Goal: Check status: Check status

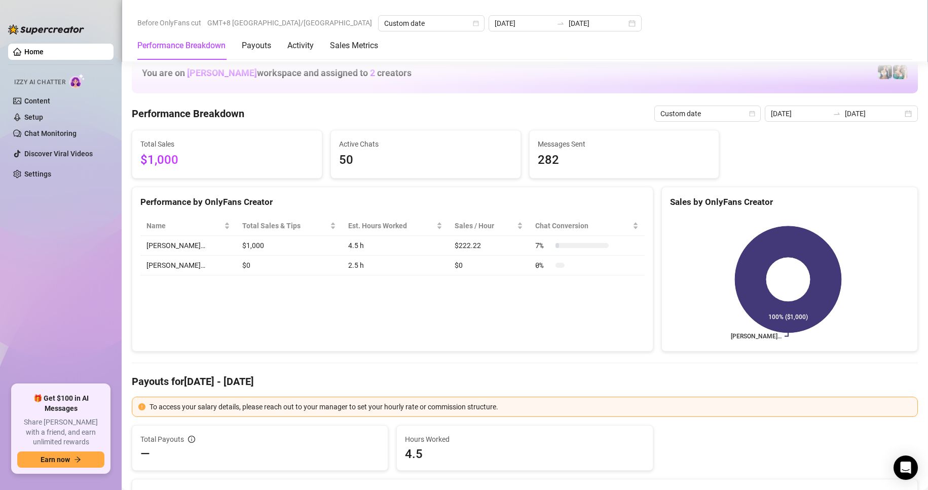
scroll to position [1267, 0]
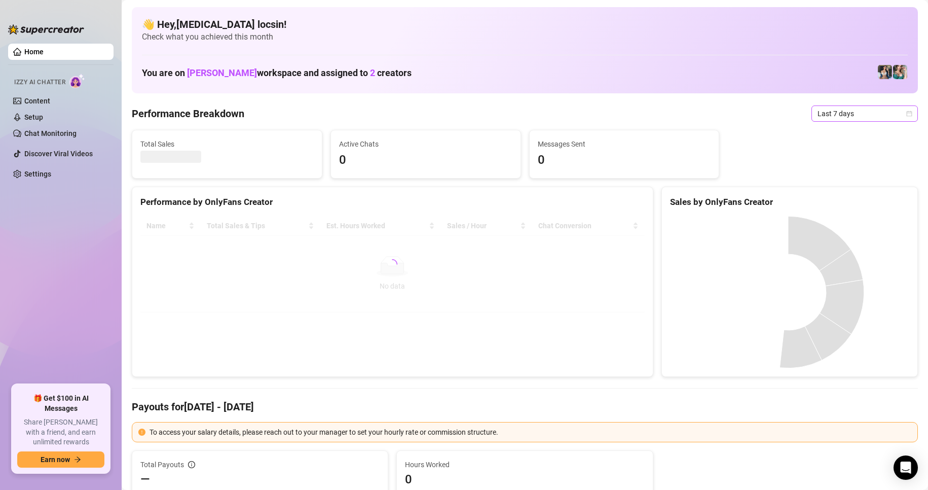
click at [841, 119] on span "Last 7 days" at bounding box center [864, 113] width 94 height 15
click at [840, 197] on div "Custom date" at bounding box center [856, 198] width 90 height 11
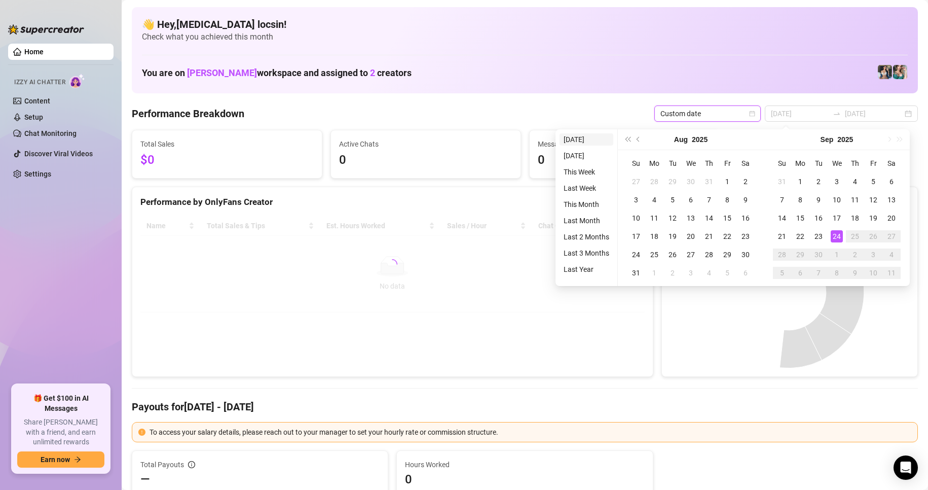
type input "2025-09-23"
type input "[DATE]"
click at [588, 137] on li "[DATE]" at bounding box center [587, 139] width 54 height 12
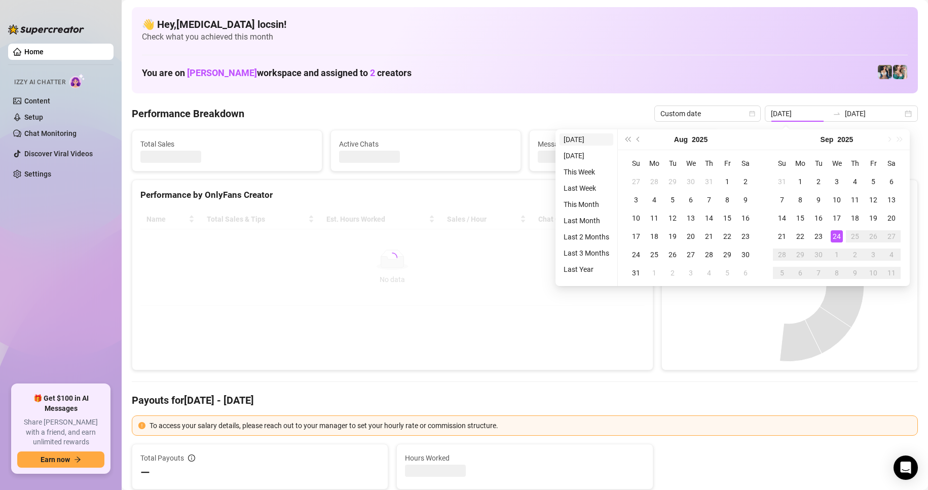
type input "[DATE]"
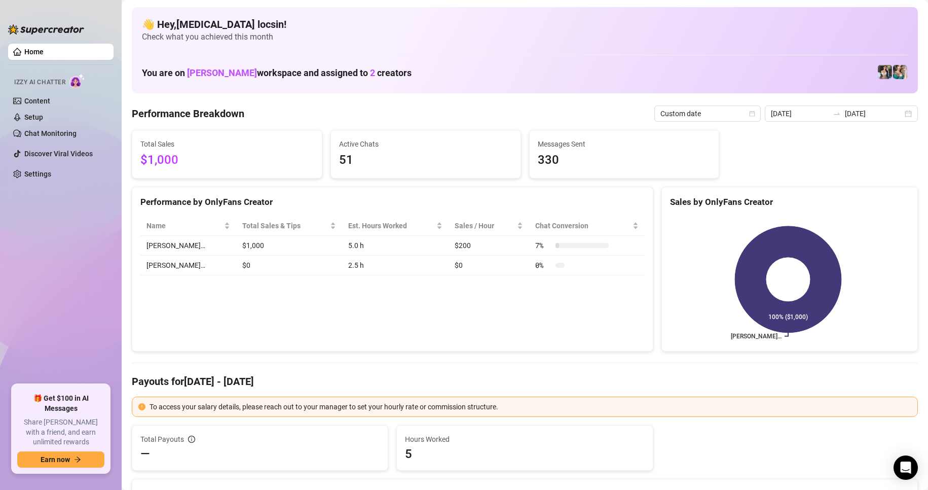
click at [238, 117] on Breakdown "Performance Breakdown" at bounding box center [188, 113] width 113 height 14
drag, startPoint x: 850, startPoint y: 112, endPoint x: 846, endPoint y: 124, distance: 12.8
click at [850, 112] on input "[DATE]" at bounding box center [874, 113] width 58 height 11
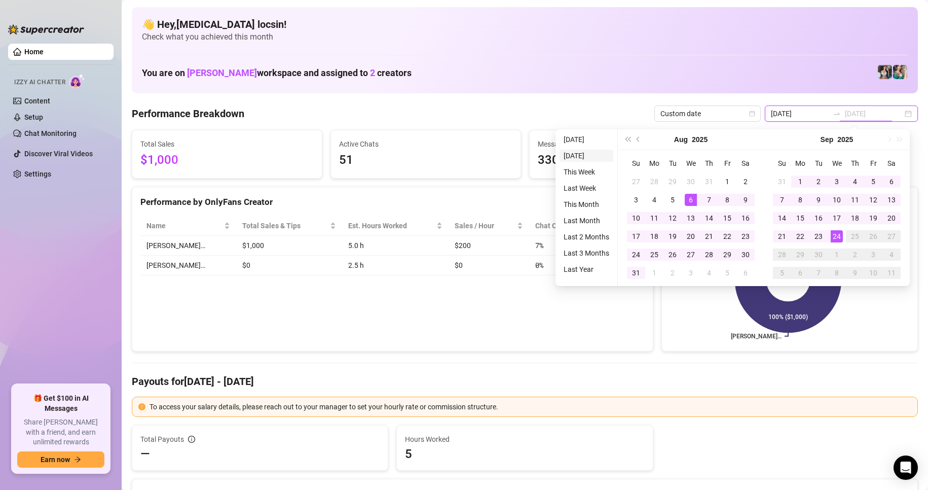
type input "[DATE]"
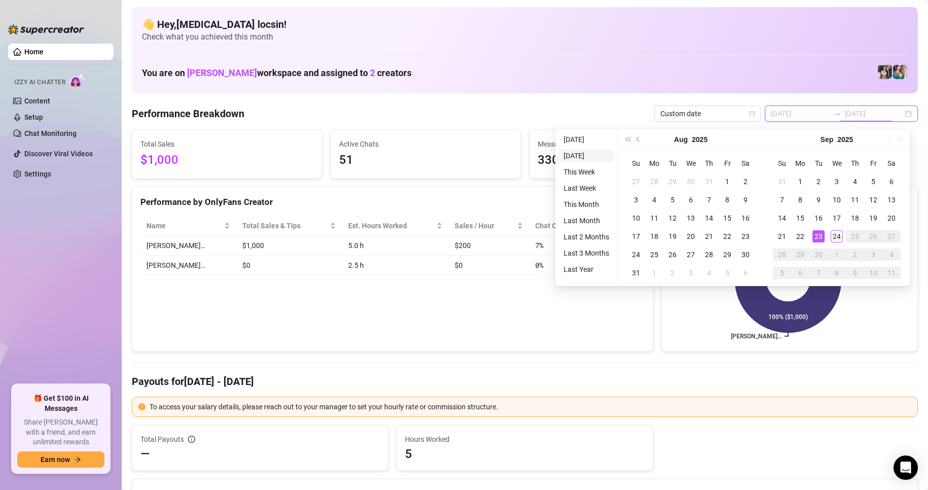
type input "2025-09-23"
type input "[DATE]"
click at [587, 139] on li "[DATE]" at bounding box center [587, 139] width 54 height 12
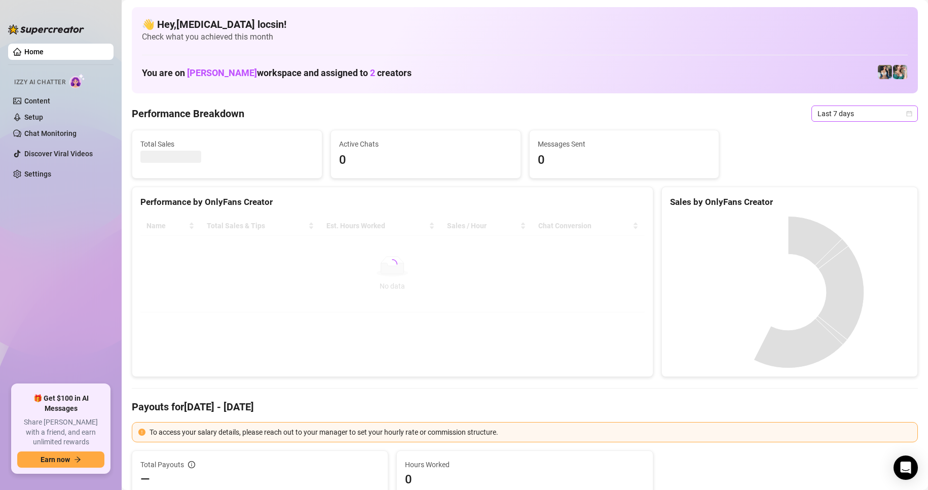
click at [867, 120] on span "Last 7 days" at bounding box center [864, 113] width 94 height 15
click at [843, 196] on div "Custom date" at bounding box center [856, 198] width 90 height 11
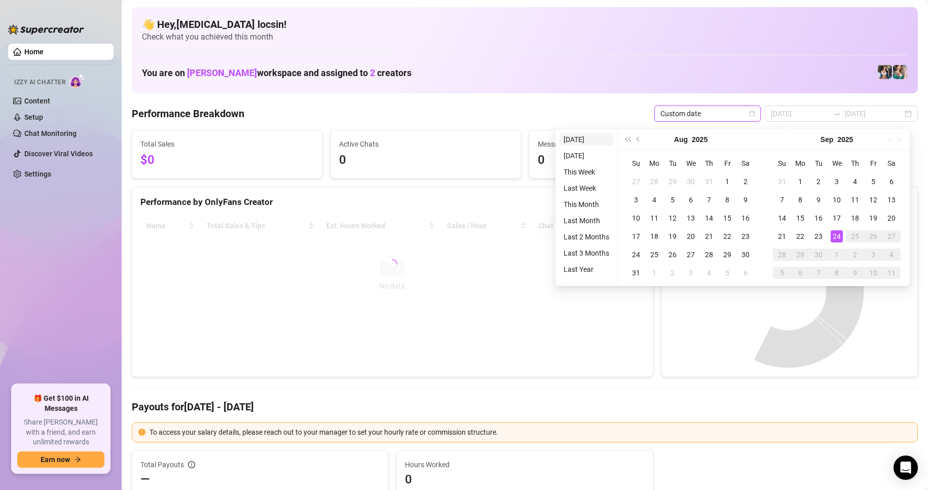
type input "[DATE]"
click at [585, 140] on li "[DATE]" at bounding box center [587, 139] width 54 height 12
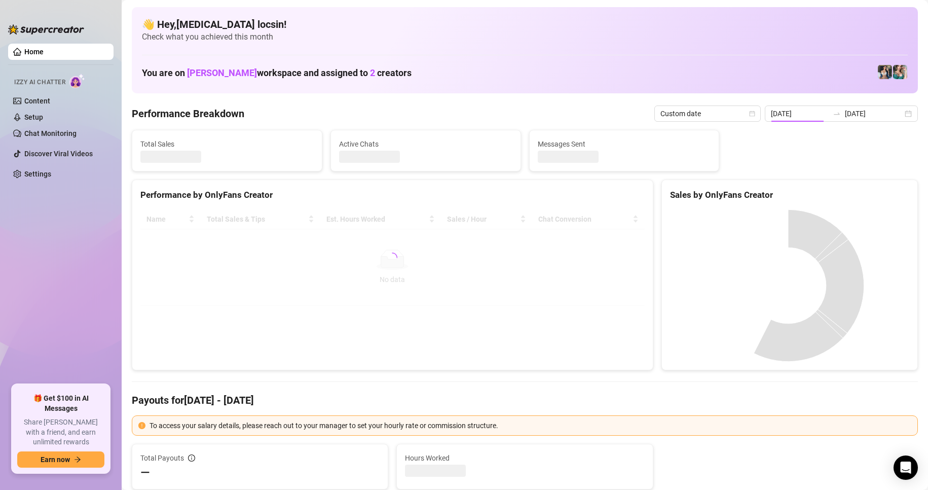
type input "[DATE]"
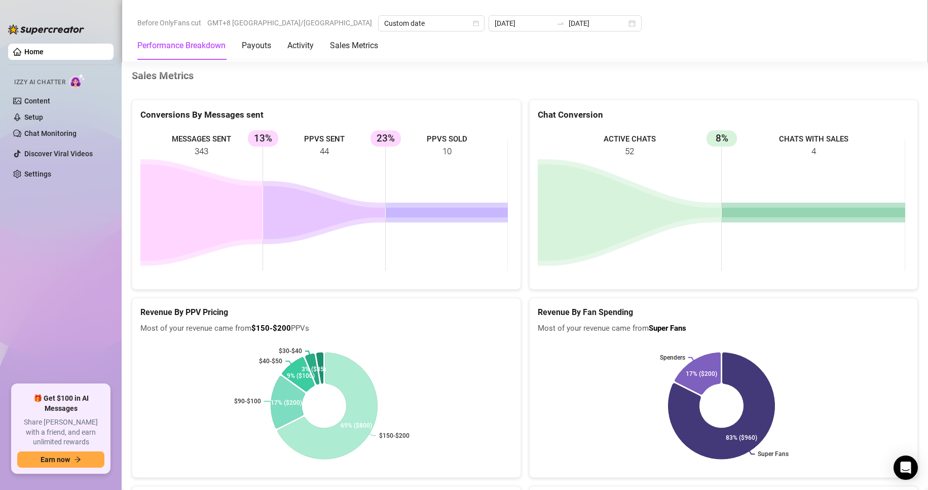
scroll to position [1352, 0]
